Goal: Task Accomplishment & Management: Complete application form

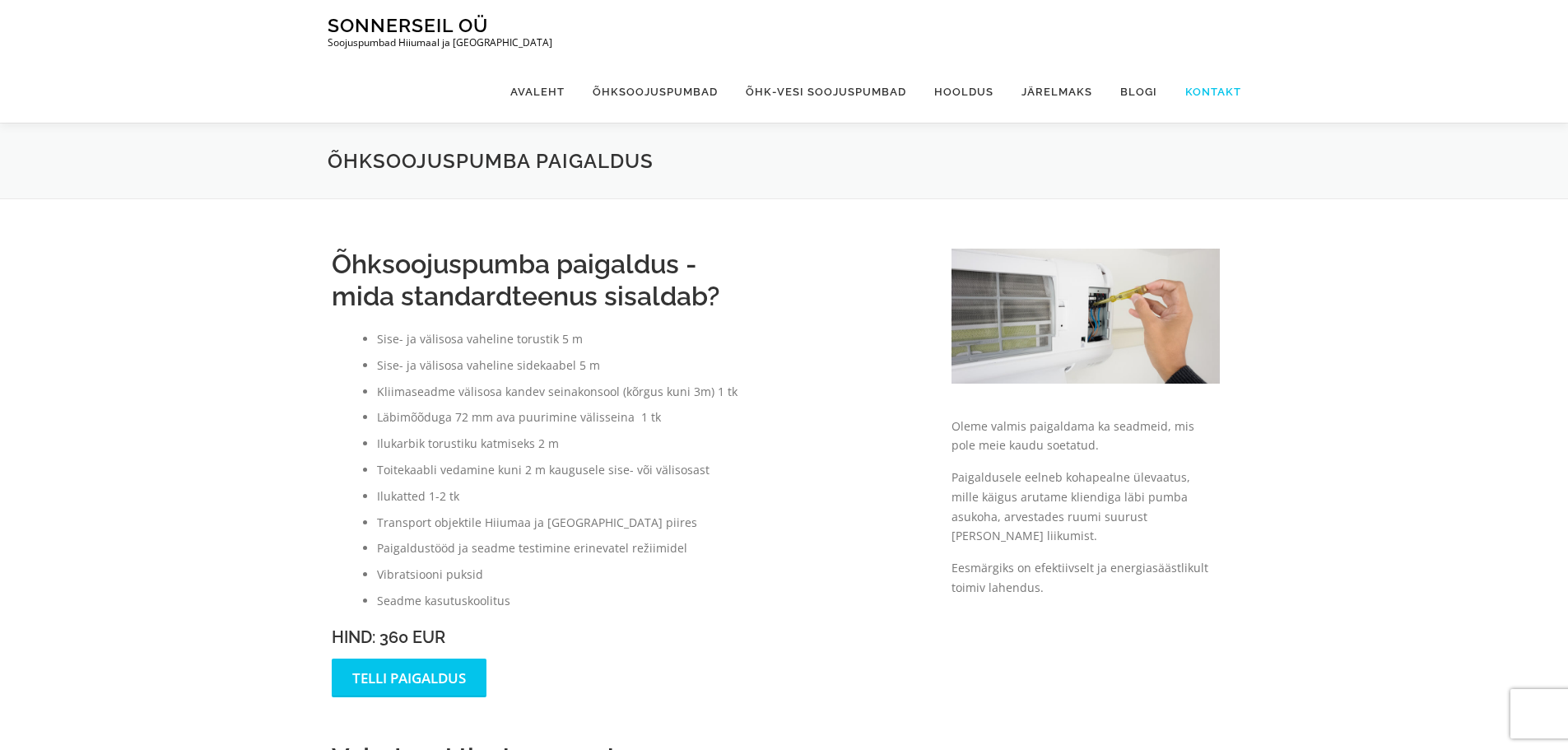
click at [1216, 61] on link "Kontakt" at bounding box center [1206, 91] width 70 height 61
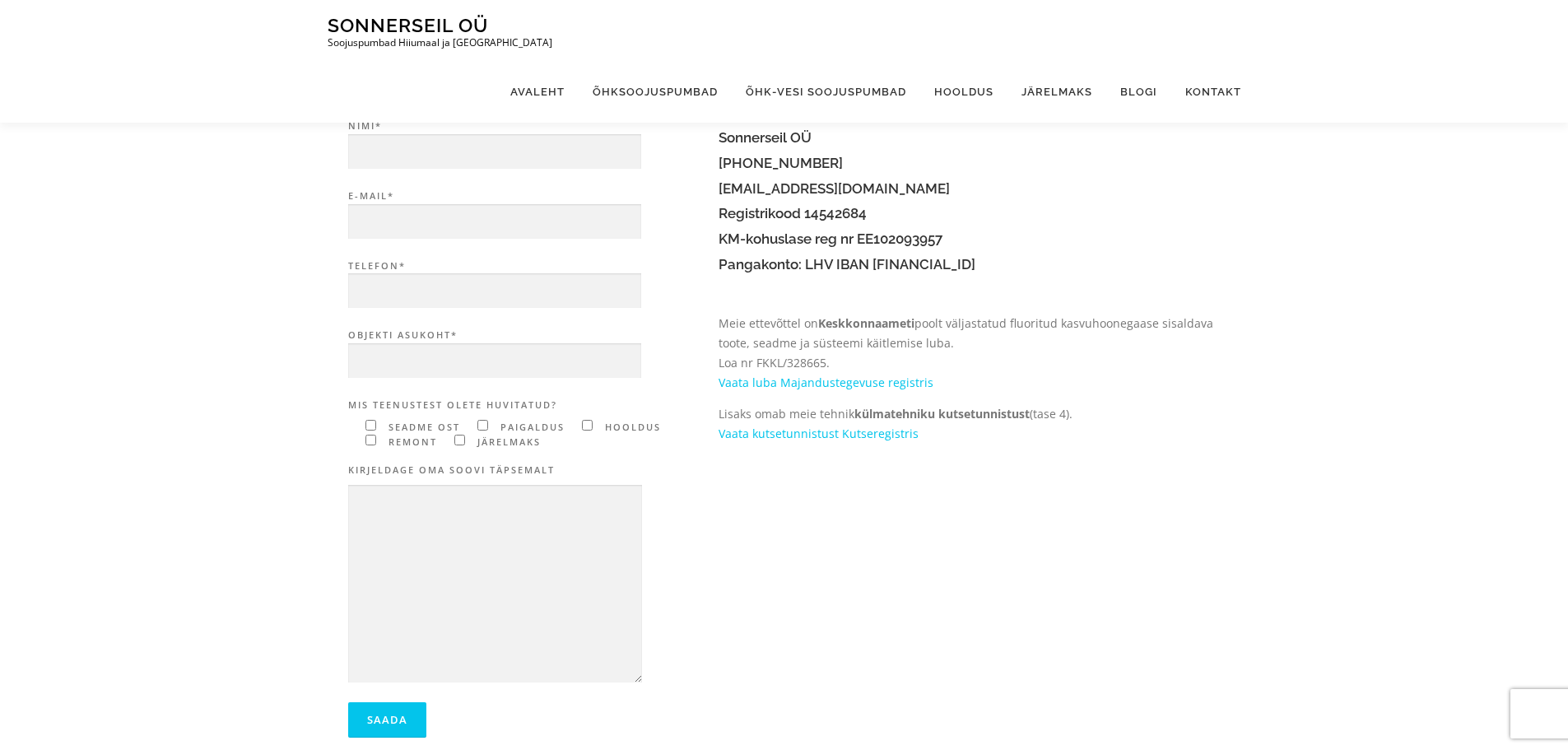
scroll to position [82, 0]
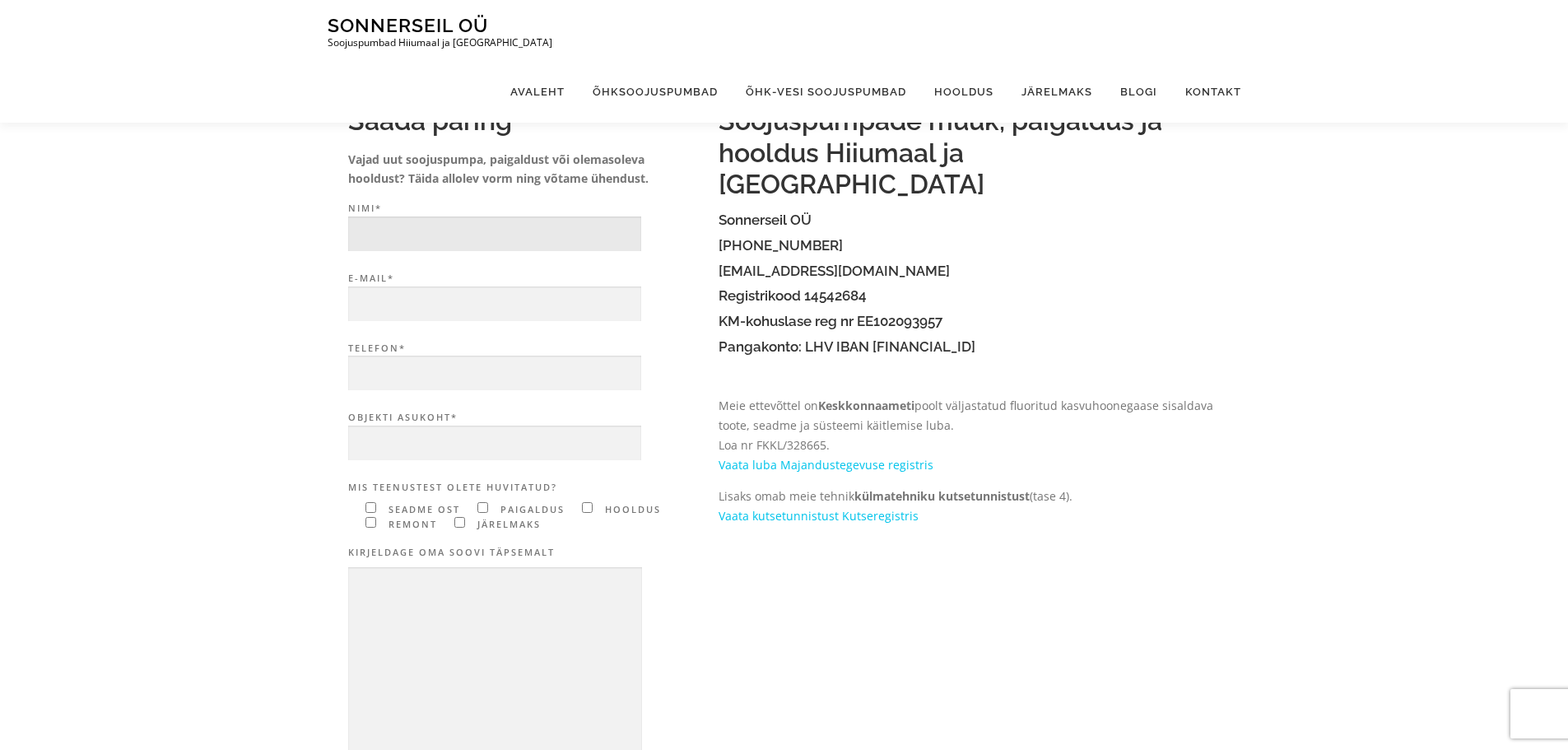
click at [498, 235] on input "Nimi*" at bounding box center [495, 234] width 293 height 35
type input "[PERSON_NAME]"
click at [545, 307] on input "E-mail*" at bounding box center [495, 304] width 293 height 35
type input "[EMAIL_ADDRESS][DOMAIN_NAME]"
click at [557, 375] on input "Telefon*" at bounding box center [495, 373] width 293 height 35
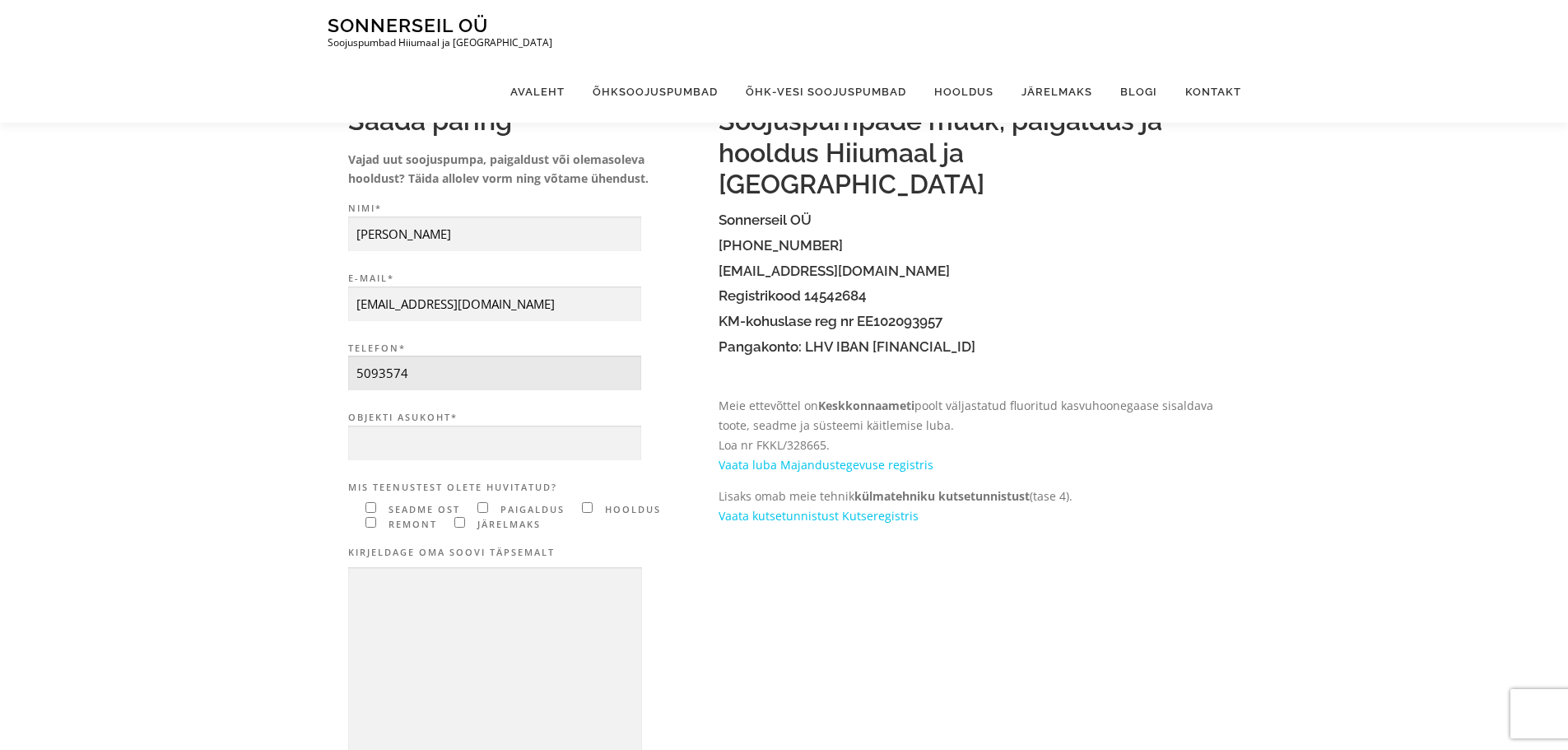
type input "5093574"
click at [478, 443] on input "Objekti asukoht*" at bounding box center [495, 443] width 293 height 35
type input "saaremaa vald. iide [PERSON_NAME]"
click at [581, 503] on span "hooldus" at bounding box center [617, 510] width 87 height 16
click at [587, 507] on input"] "Contact form" at bounding box center [587, 507] width 11 height 11
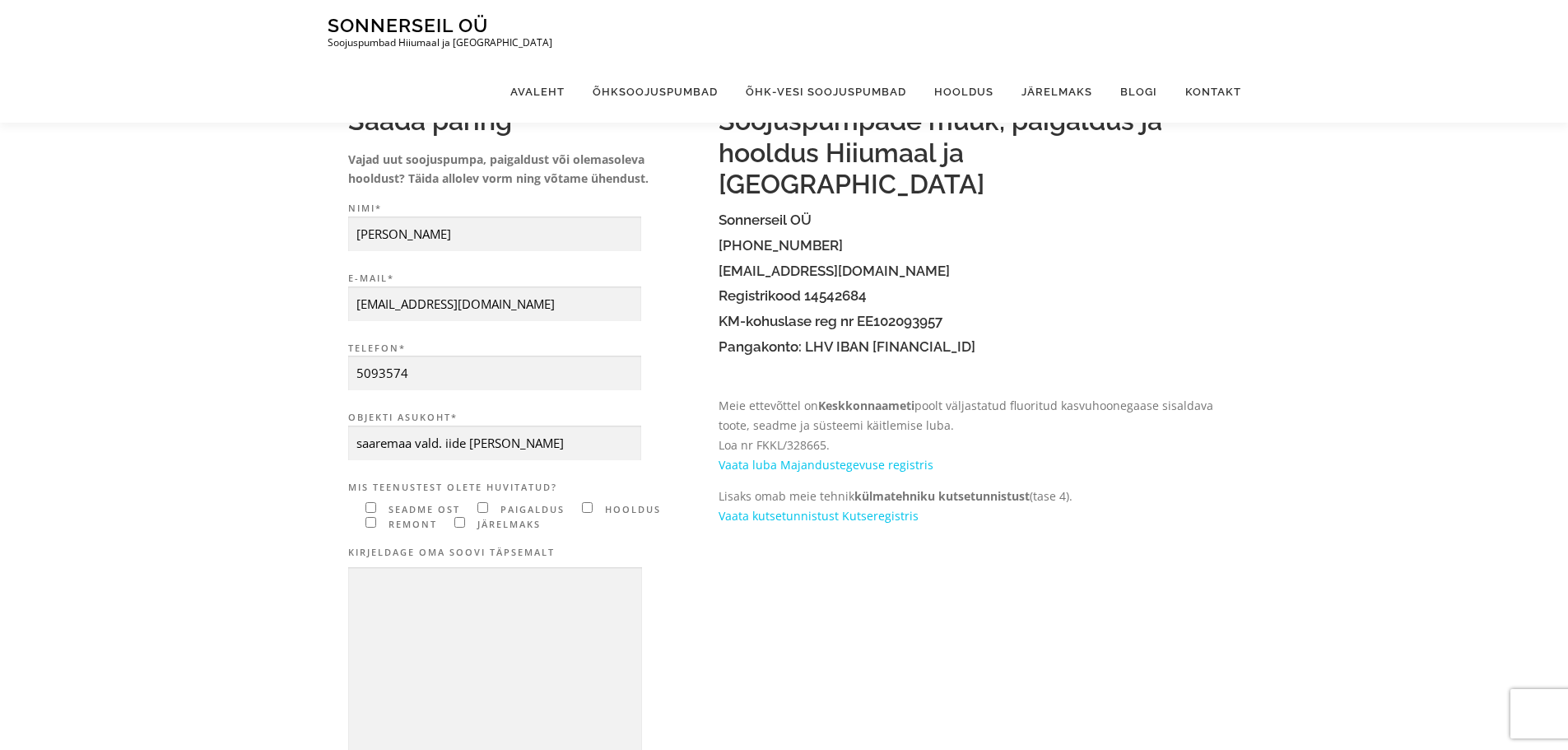
checkbox input"] "true"
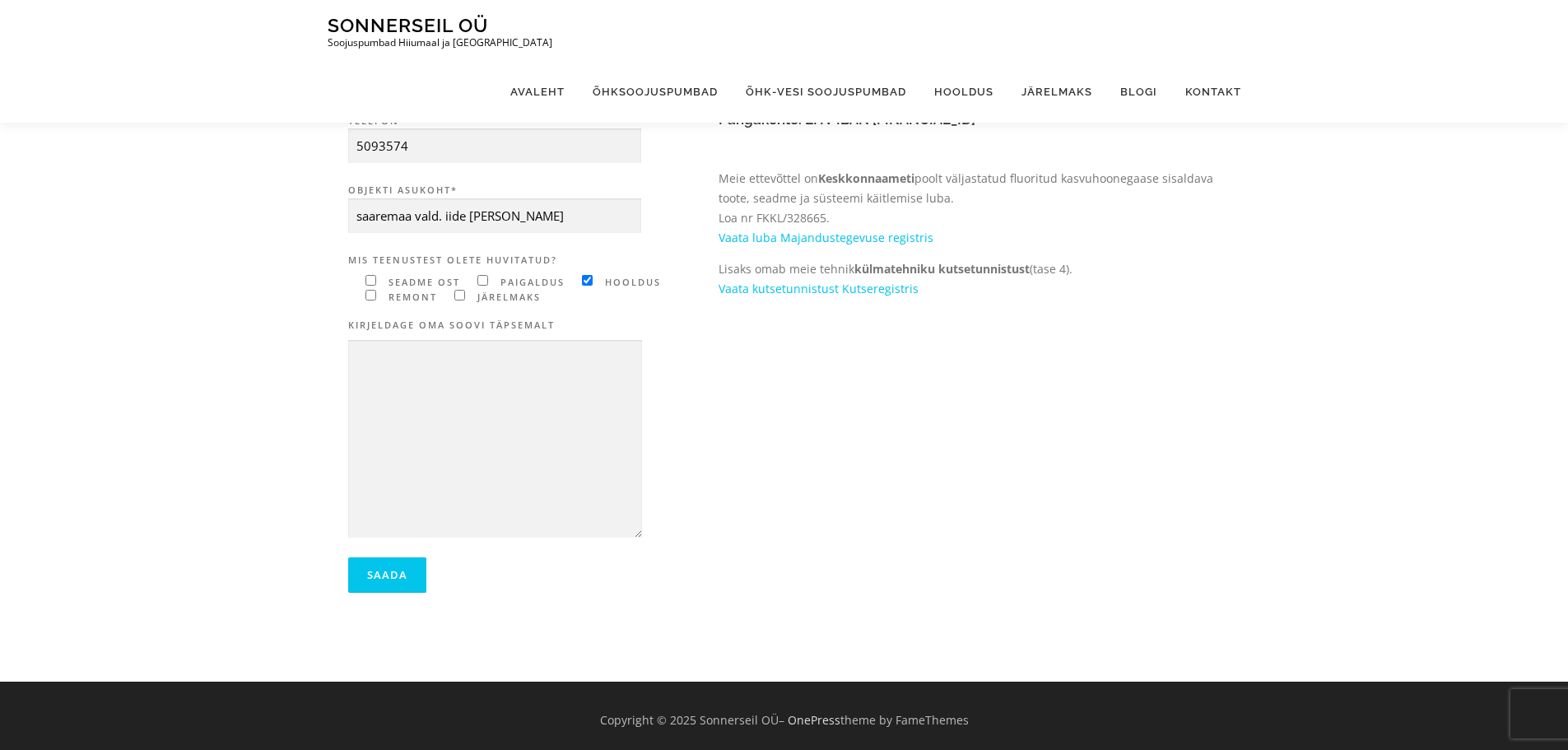
scroll to position [318, 0]
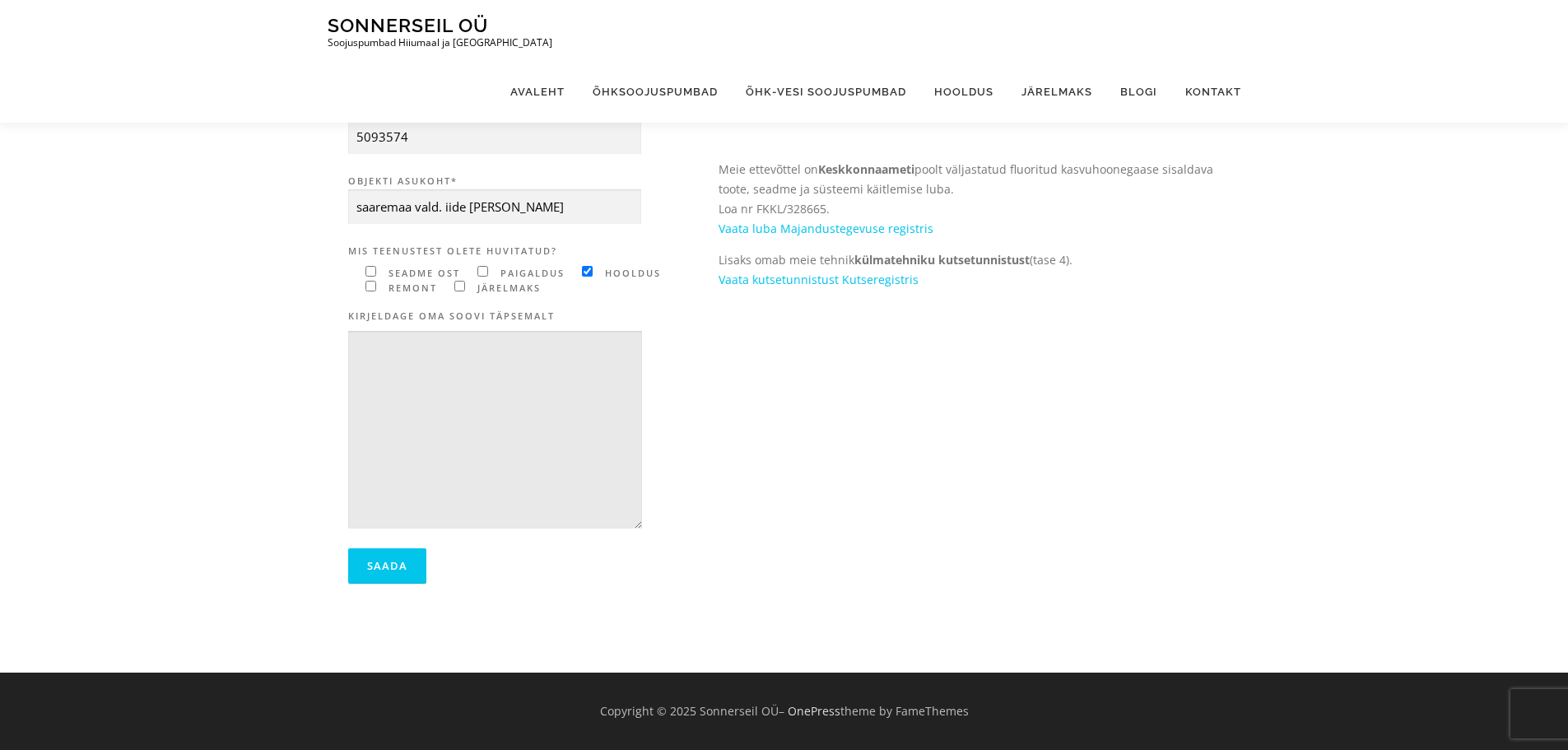
click at [565, 358] on textarea "Contact form" at bounding box center [495, 430] width 294 height 198
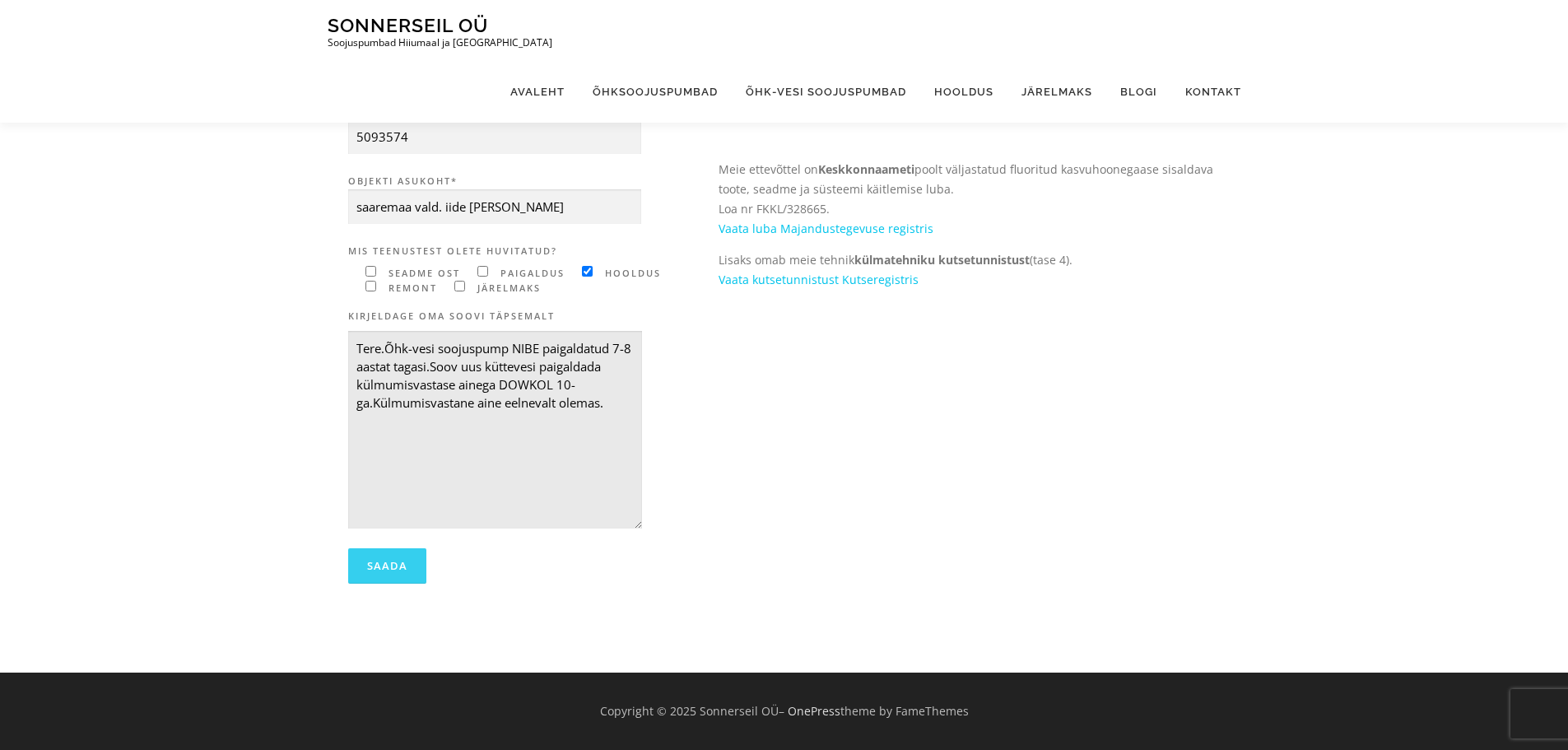
type textarea "Tere.Õhk-vesi soojuspump NIBE paigaldatud 7-8 aastat tagasi.Soov uus küttevesi …"
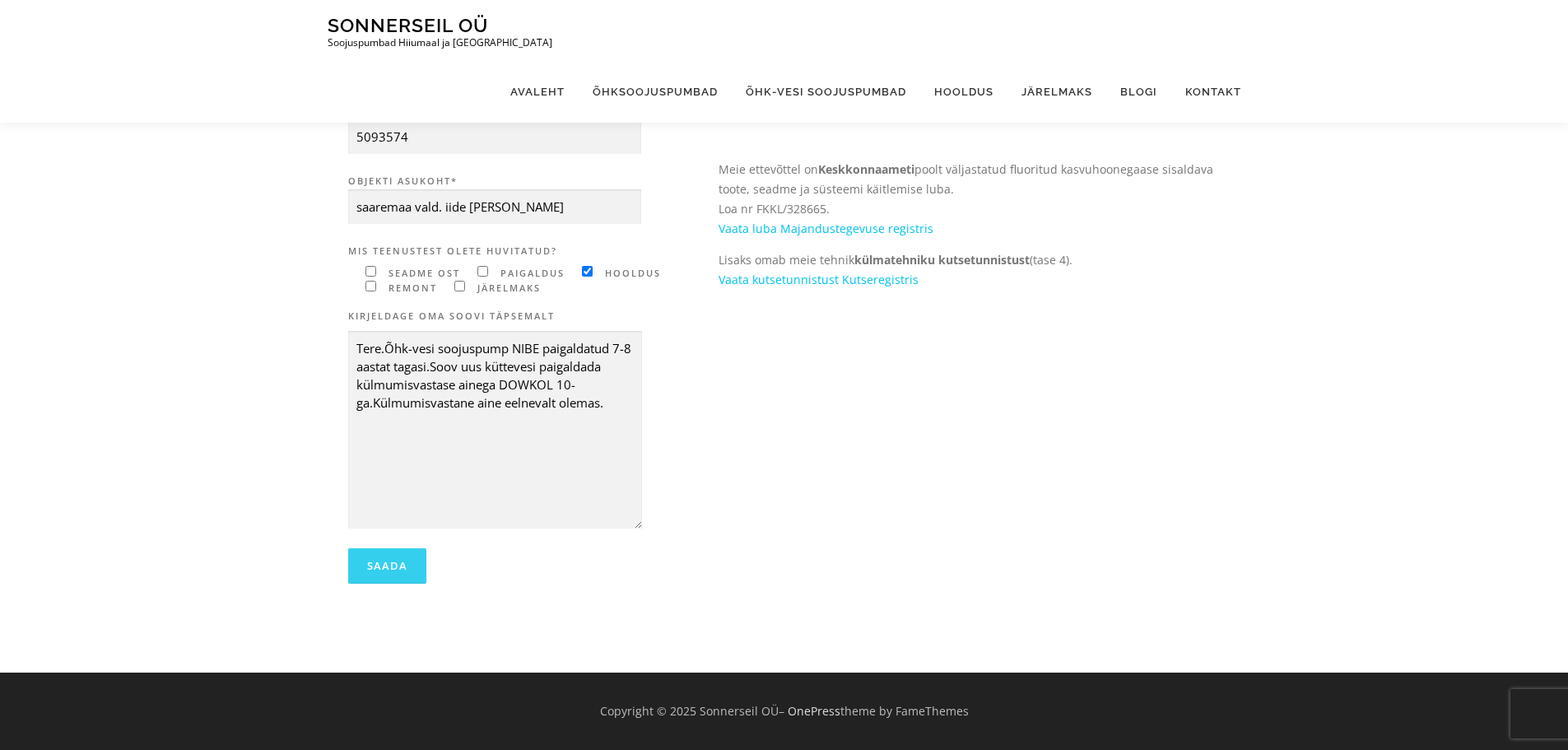
click at [398, 562] on input "Saada" at bounding box center [387, 566] width 78 height 35
